Goal: Task Accomplishment & Management: Manage account settings

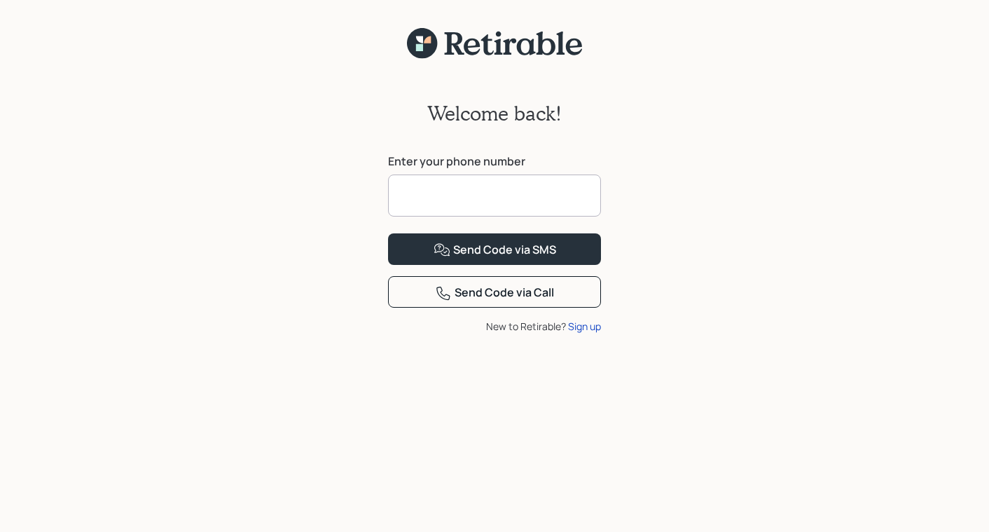
click at [448, 196] on input at bounding box center [494, 195] width 213 height 42
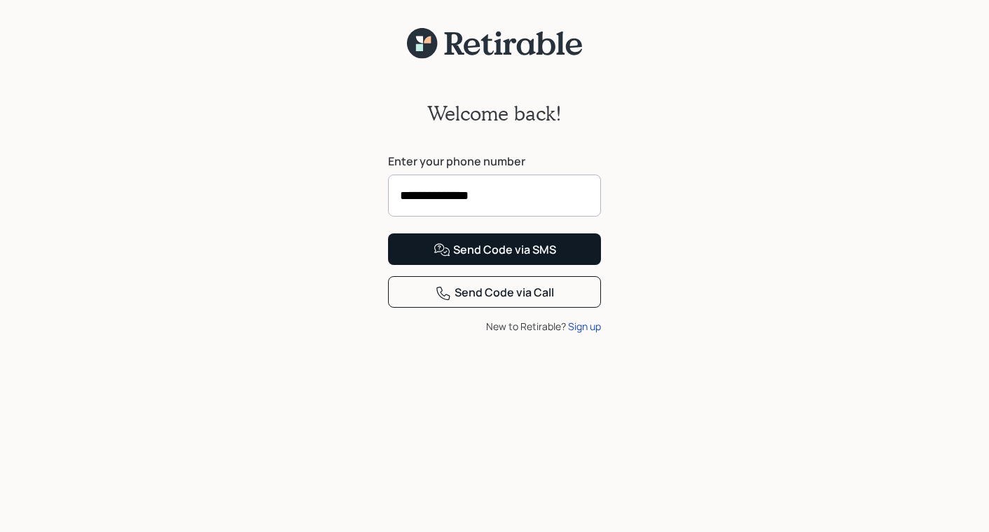
type input "**********"
click at [470, 265] on button "Send Code via SMS" at bounding box center [494, 249] width 213 height 32
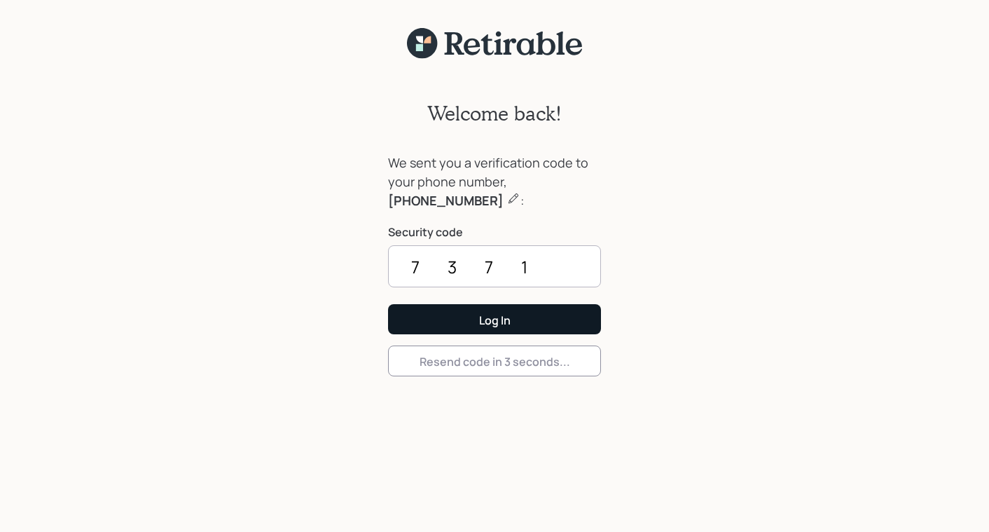
type input "7371"
click at [497, 314] on div "Log In" at bounding box center [495, 319] width 32 height 15
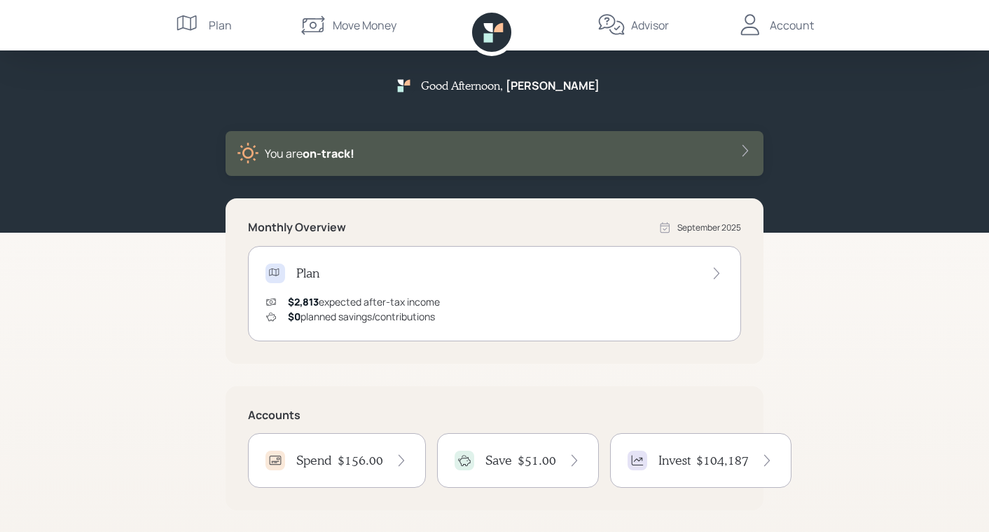
click at [384, 461] on div "$156.00" at bounding box center [373, 459] width 71 height 15
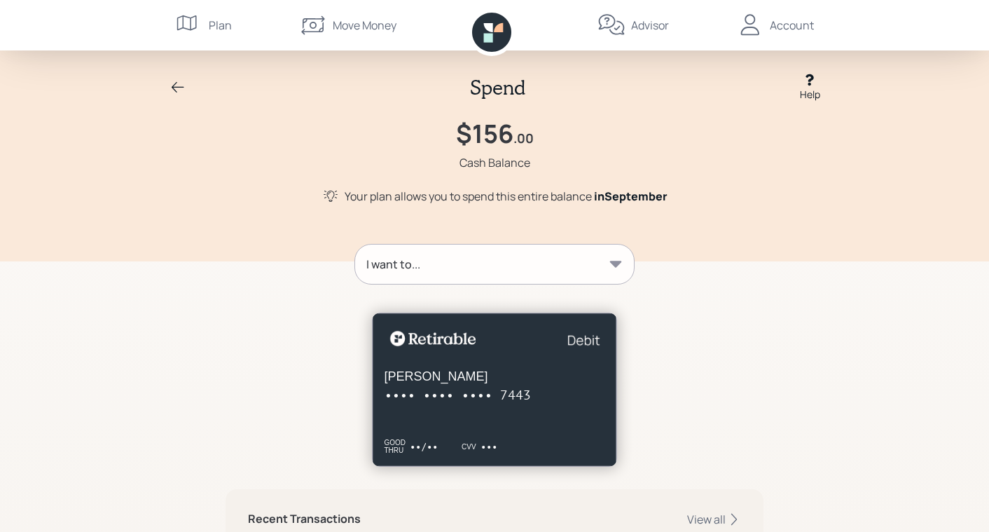
click at [172, 87] on icon at bounding box center [178, 87] width 17 height 17
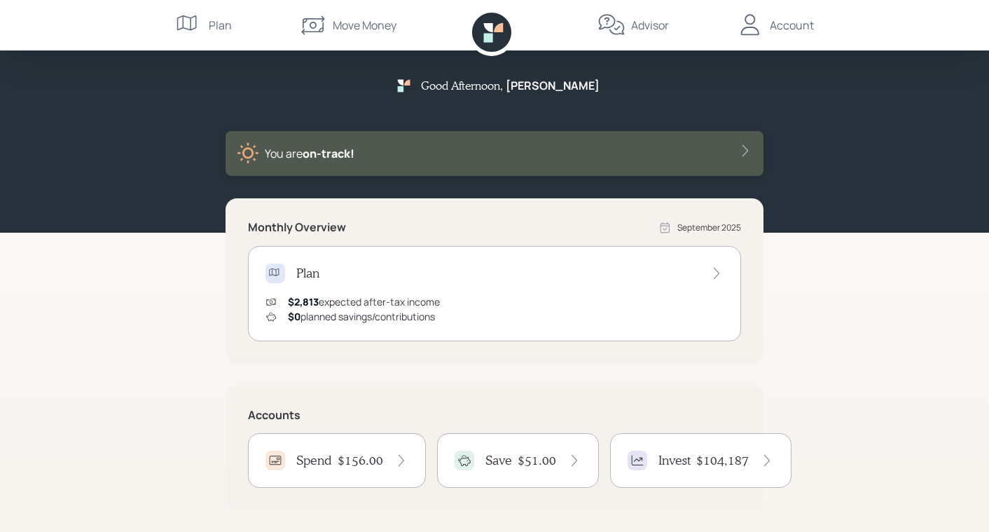
click at [572, 459] on icon at bounding box center [574, 460] width 14 height 14
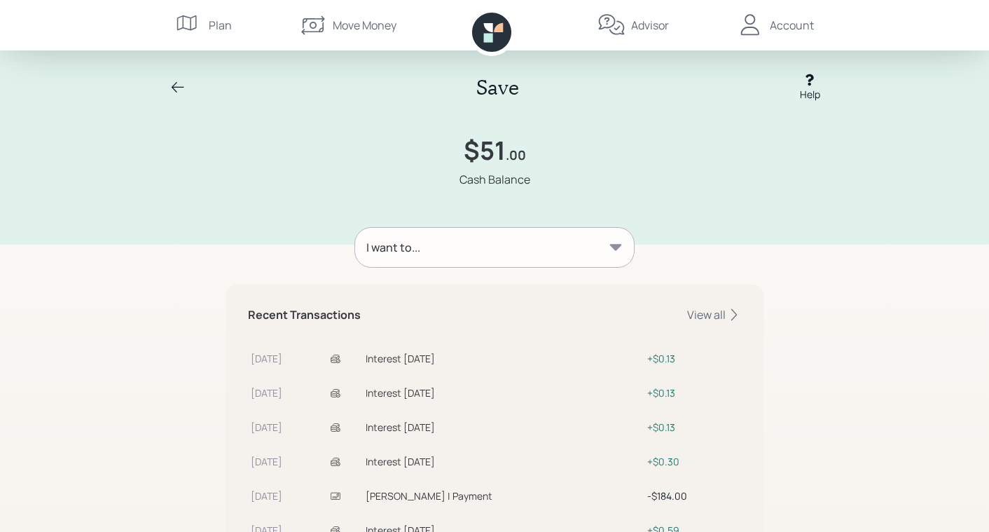
click at [171, 83] on icon at bounding box center [178, 87] width 17 height 17
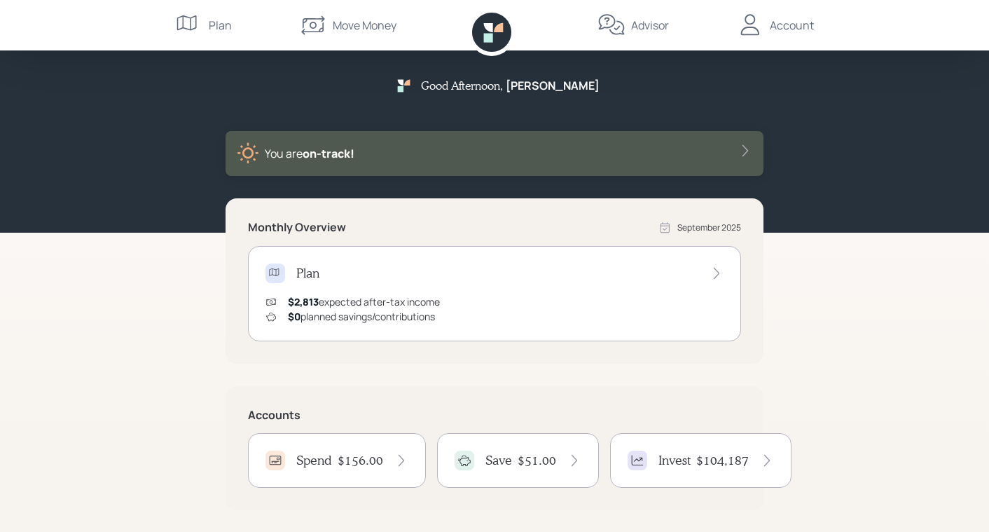
click at [782, 25] on div "Account" at bounding box center [792, 25] width 44 height 17
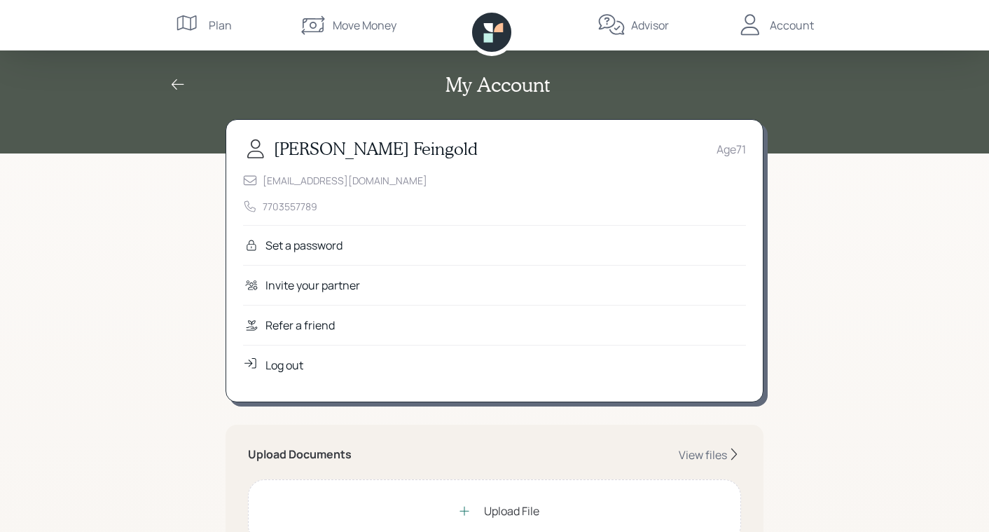
click at [285, 366] on div "Log out" at bounding box center [284, 365] width 38 height 17
